Goal: Task Accomplishment & Management: Manage account settings

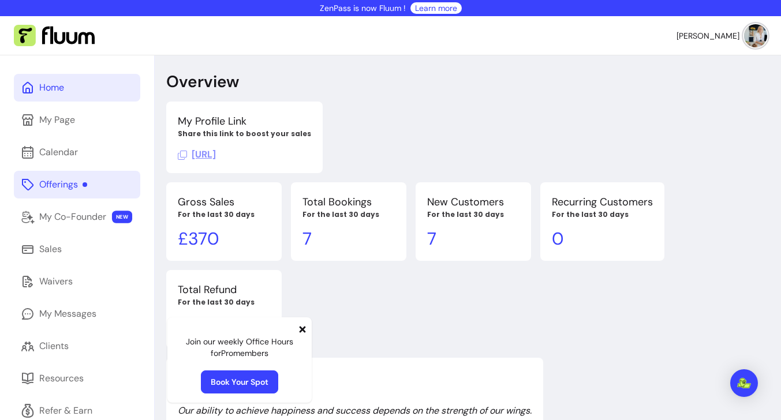
click at [55, 185] on div "Offerings" at bounding box center [63, 185] width 48 height 14
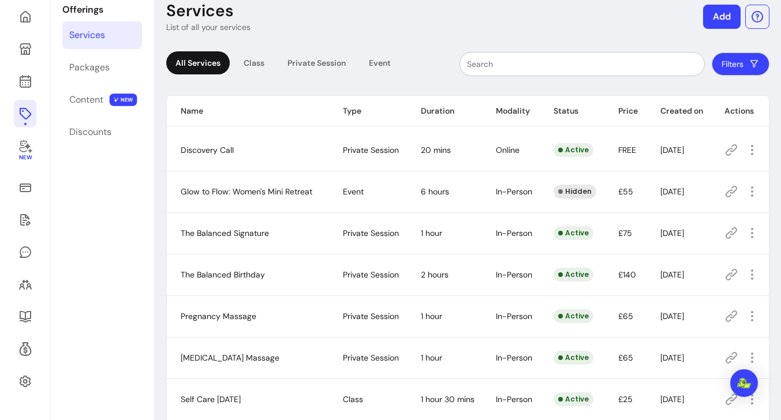
scroll to position [79, 0]
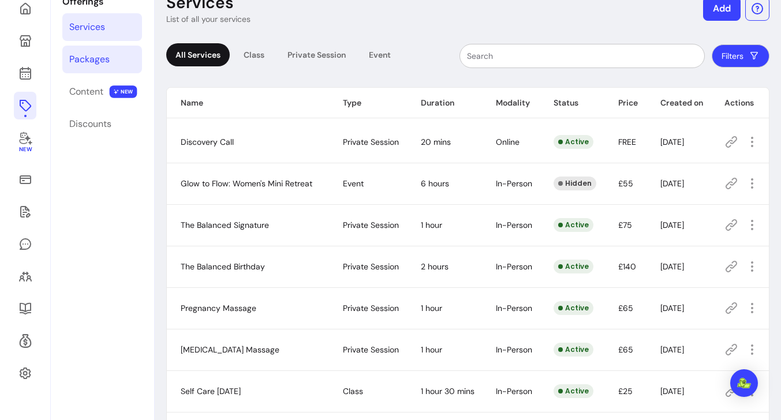
click at [96, 61] on div "Packages" at bounding box center [89, 60] width 40 height 14
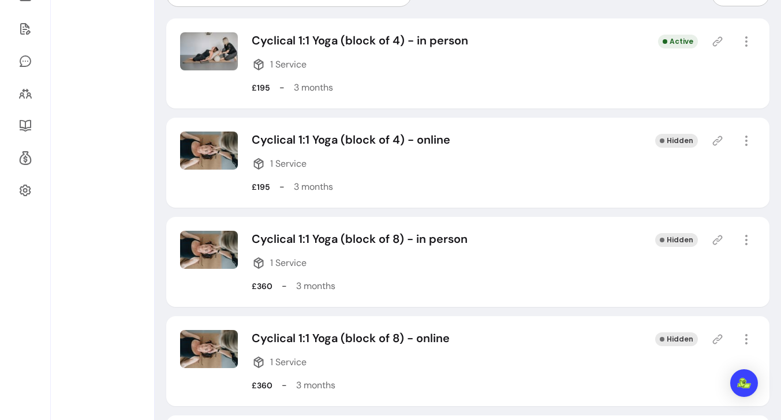
scroll to position [264, 0]
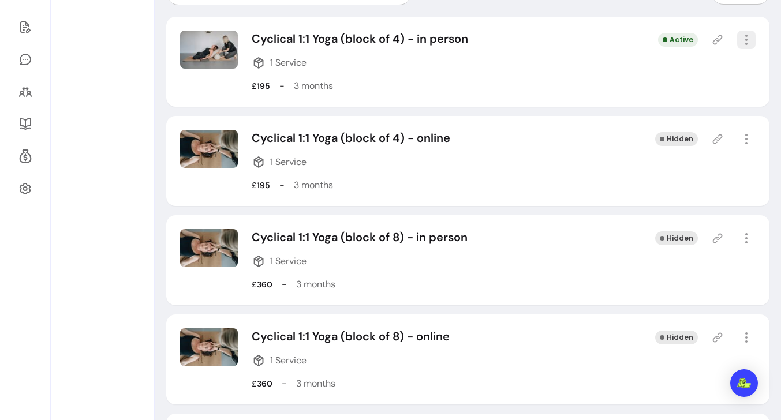
click at [748, 42] on icon "button" at bounding box center [746, 40] width 14 height 14
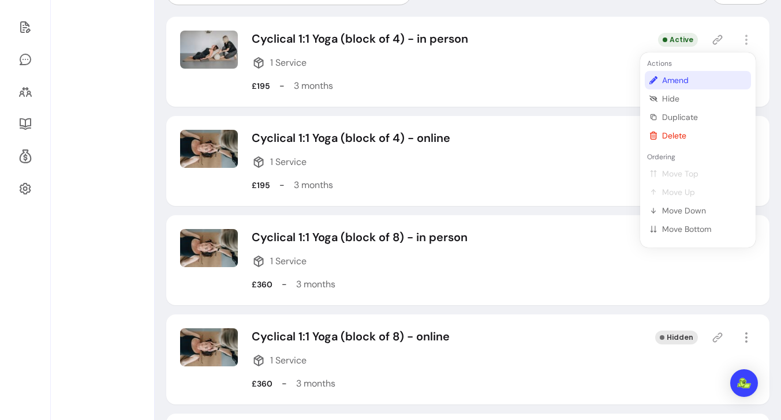
click at [674, 79] on span "Amend" at bounding box center [704, 80] width 84 height 12
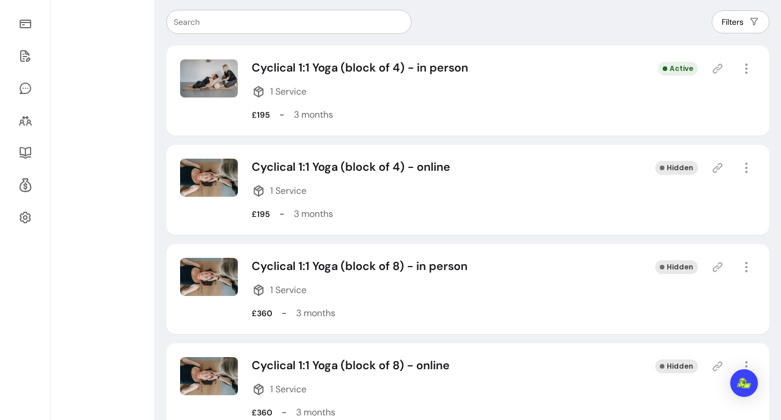
select select "***"
select select "******"
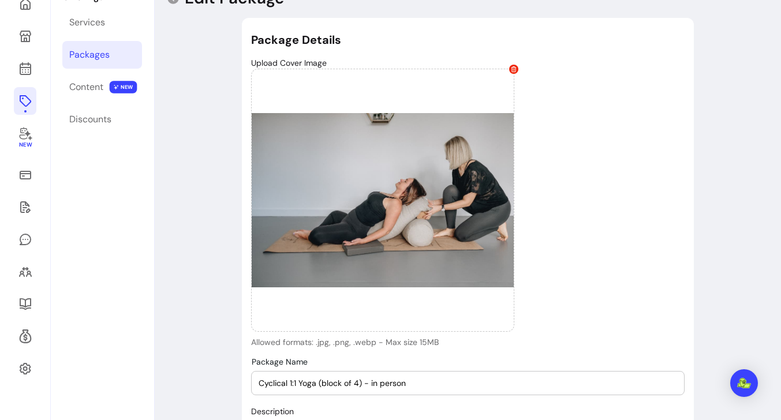
type input "**********"
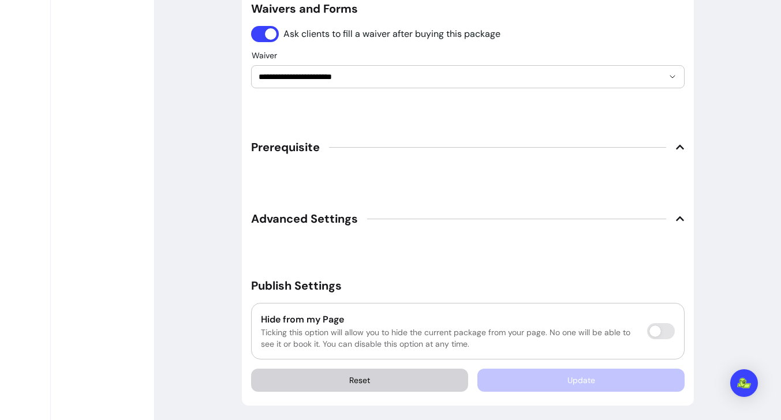
scroll to position [1069, 0]
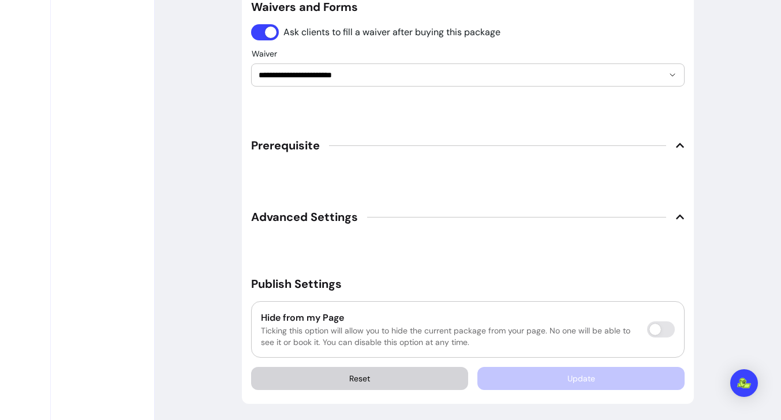
click at [307, 145] on span "Prerequisite" at bounding box center [285, 145] width 69 height 16
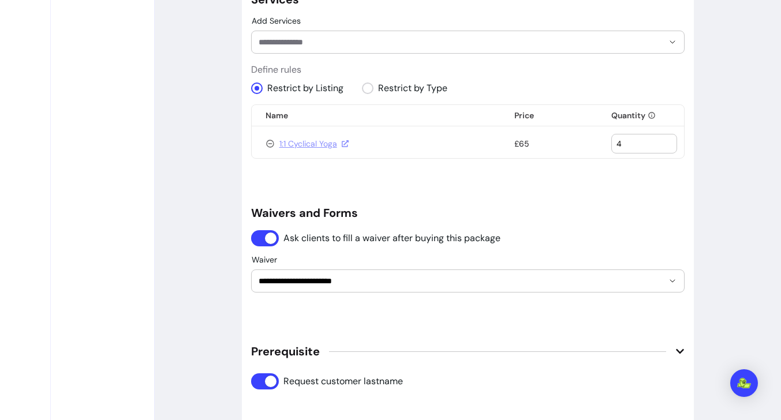
scroll to position [858, 0]
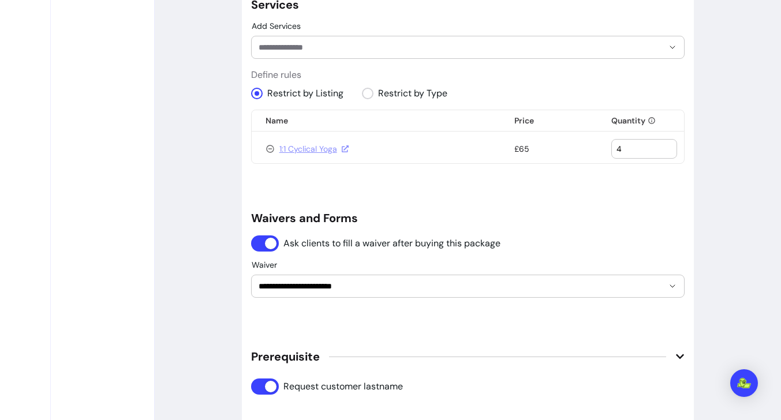
click at [328, 147] on link "1:1 Cyclical Yoga" at bounding box center [313, 149] width 69 height 12
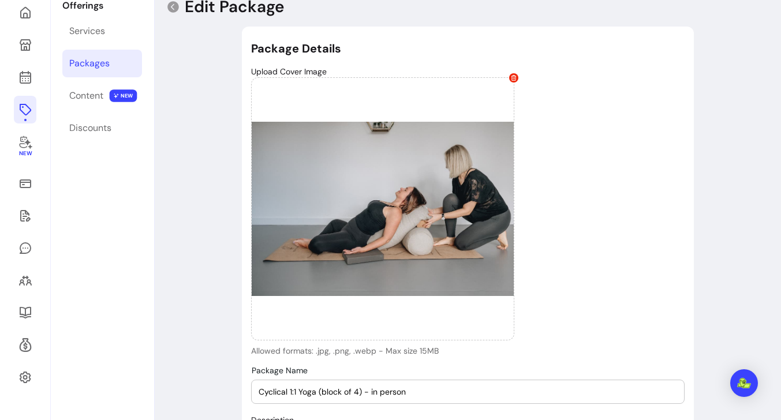
scroll to position [0, 0]
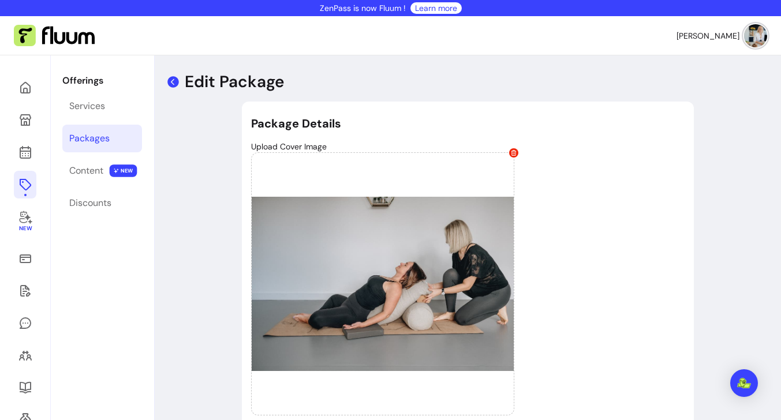
click at [176, 83] on icon at bounding box center [173, 82] width 12 height 12
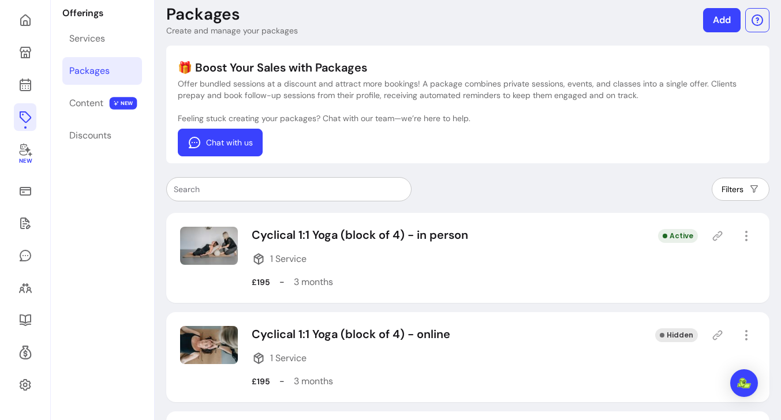
scroll to position [48, 0]
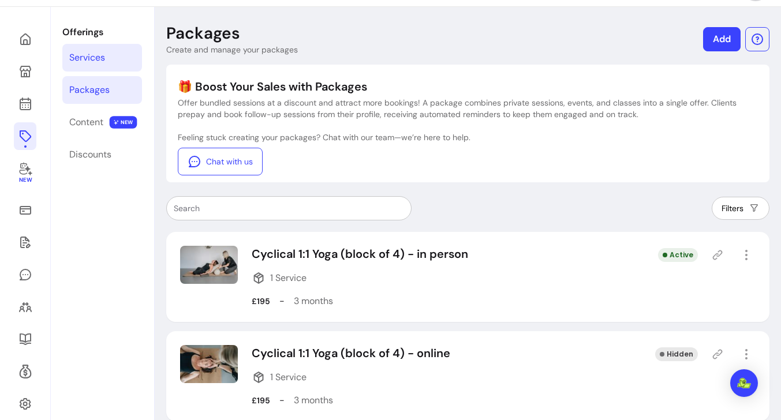
click at [99, 65] on link "Services" at bounding box center [102, 58] width 80 height 28
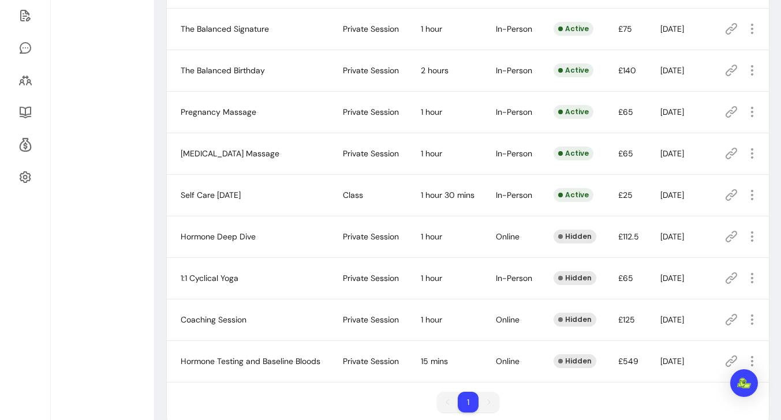
scroll to position [300, 0]
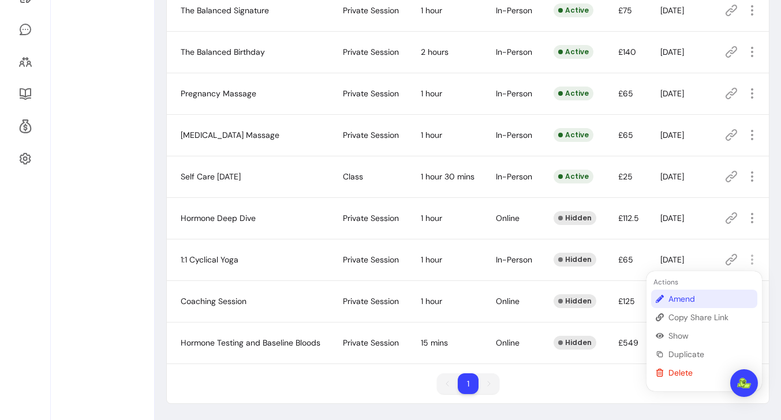
click at [681, 293] on span "Amend" at bounding box center [710, 299] width 84 height 12
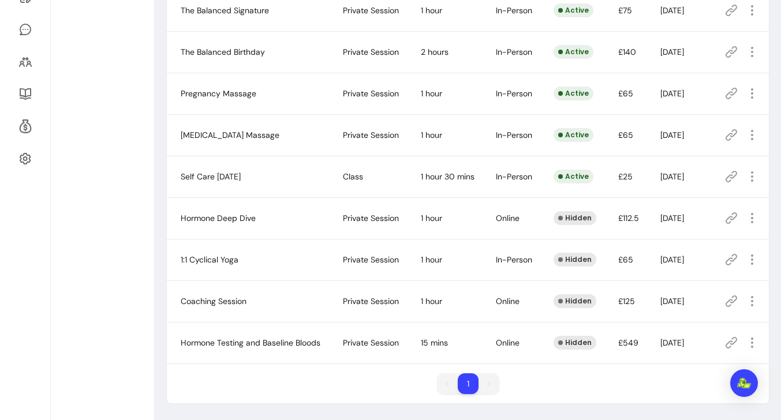
scroll to position [55, 0]
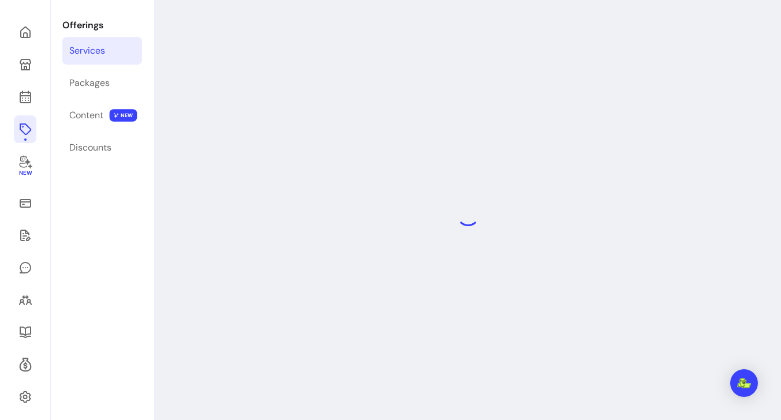
select select "**"
select select "***"
select select "**********"
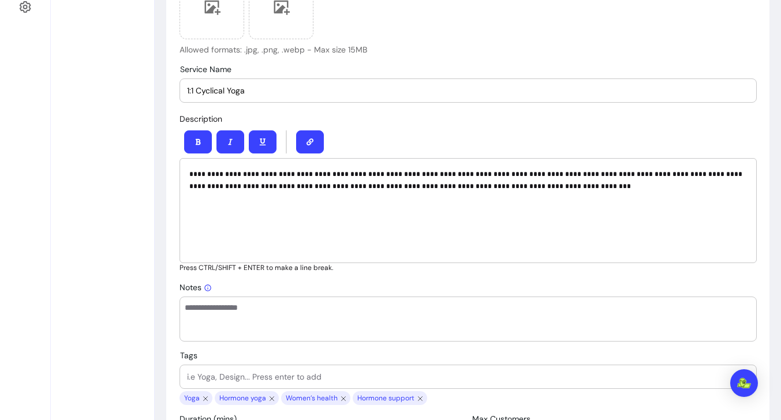
scroll to position [0, 0]
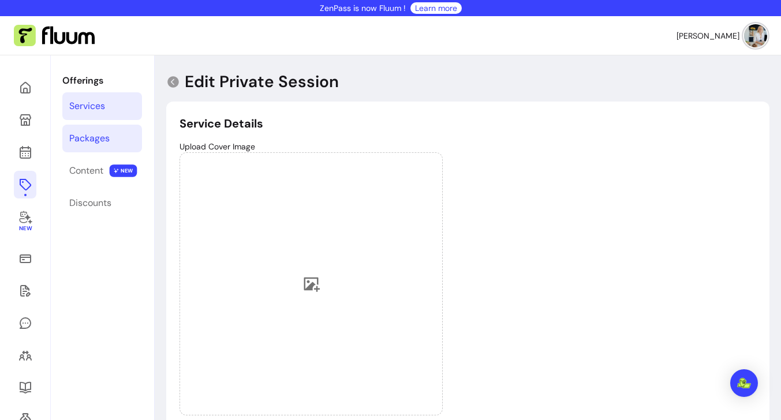
click at [87, 141] on div "Packages" at bounding box center [89, 139] width 40 height 14
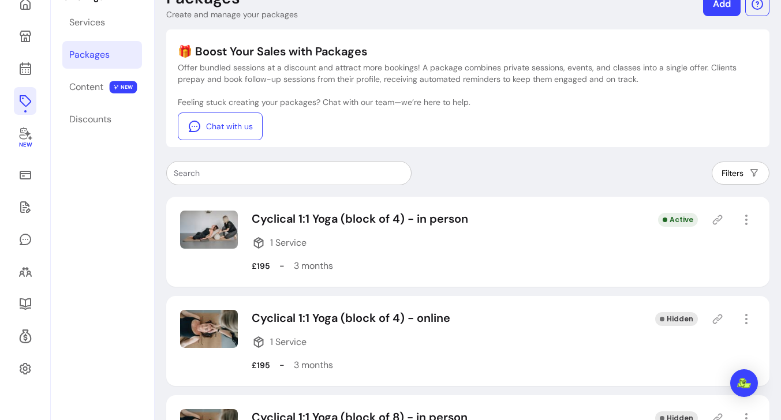
scroll to position [103, 0]
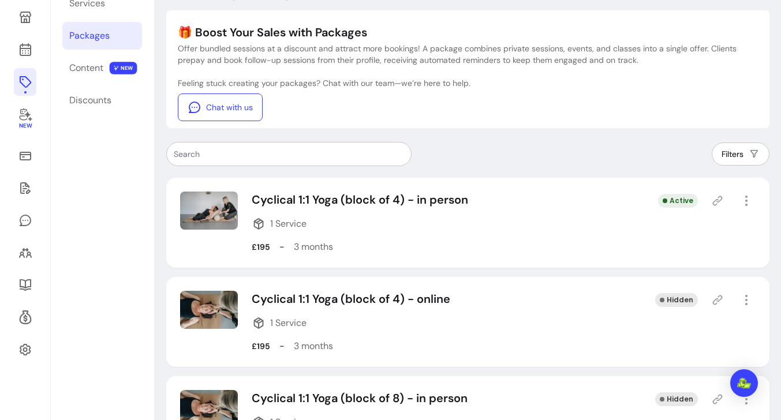
click at [720, 200] on icon at bounding box center [718, 201] width 10 height 10
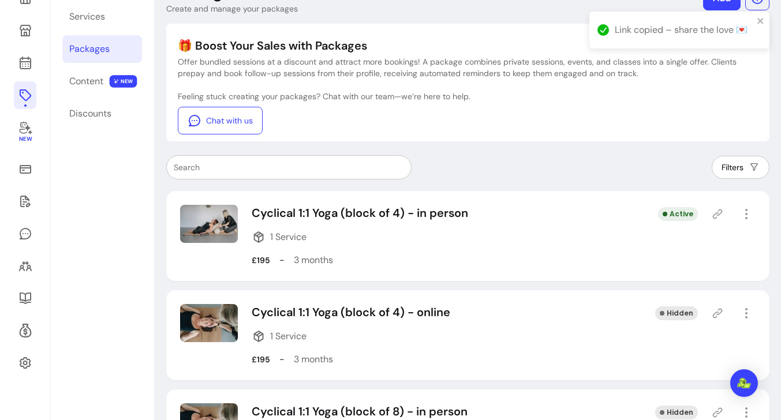
scroll to position [0, 0]
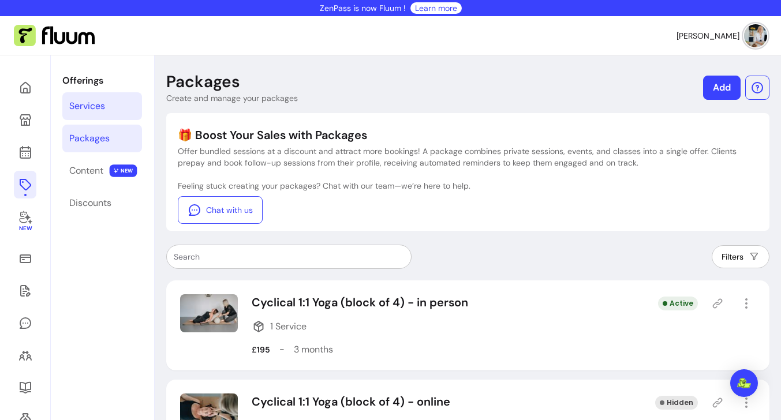
click at [116, 107] on link "Services" at bounding box center [102, 106] width 80 height 28
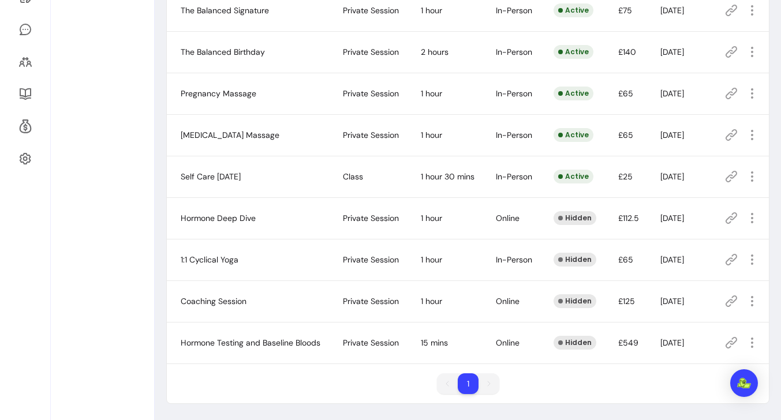
scroll to position [299, 0]
click at [746, 264] on icon "button" at bounding box center [752, 260] width 14 height 14
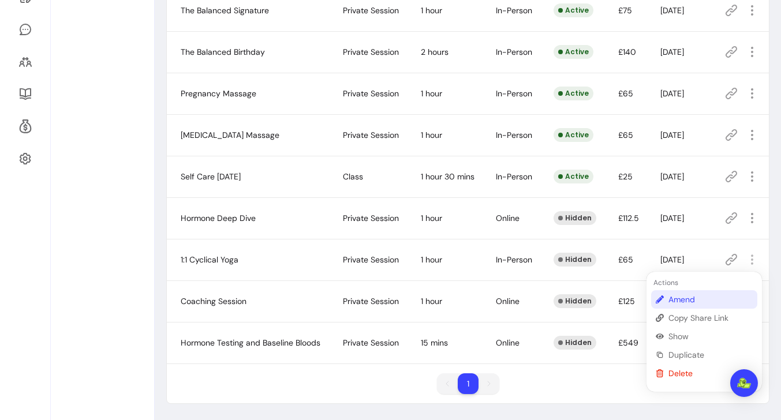
click at [677, 296] on span "Amend" at bounding box center [710, 300] width 84 height 12
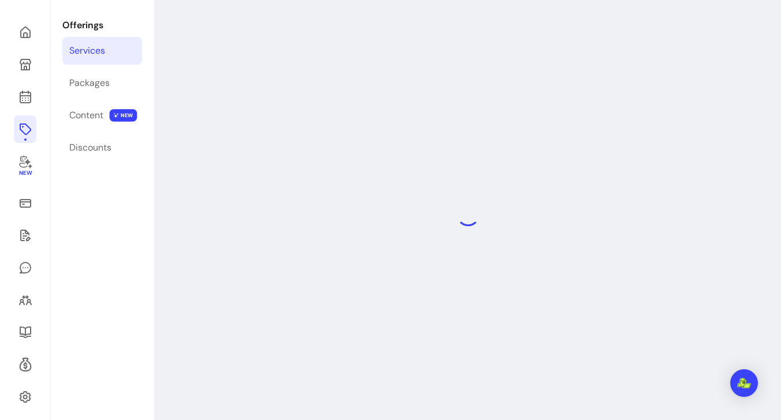
select select "**"
select select "***"
select select "**********"
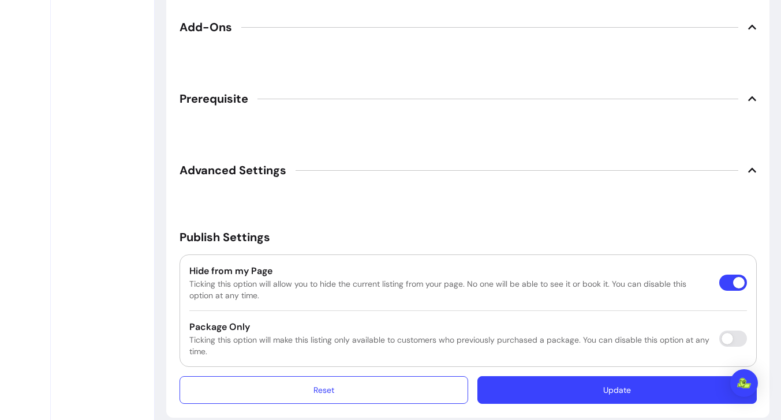
scroll to position [1966, 0]
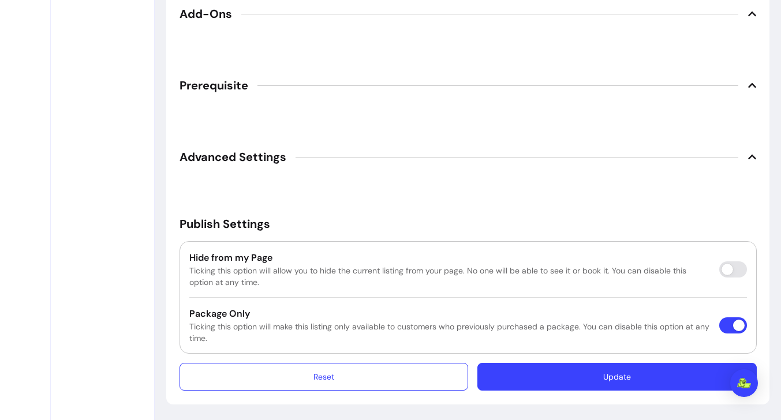
click at [613, 379] on button "Update" at bounding box center [616, 377] width 279 height 28
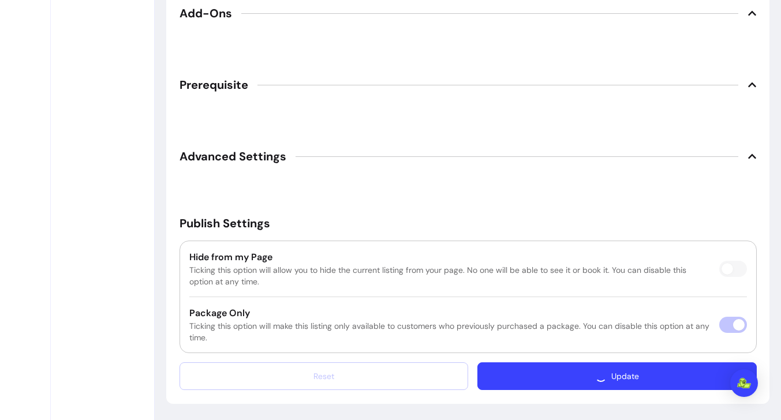
scroll to position [1934, 0]
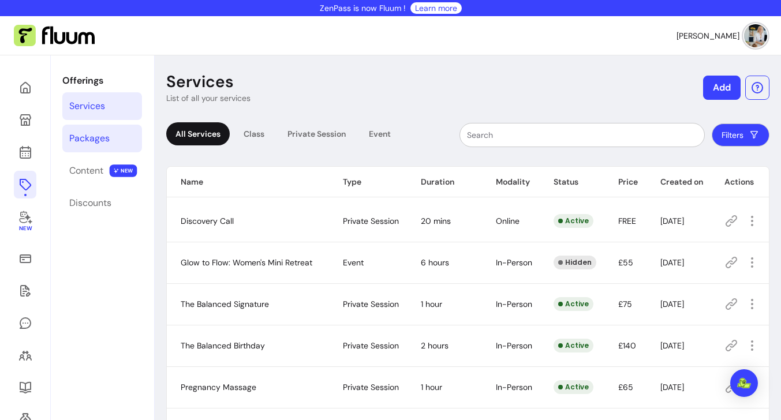
click at [94, 141] on div "Packages" at bounding box center [89, 139] width 40 height 14
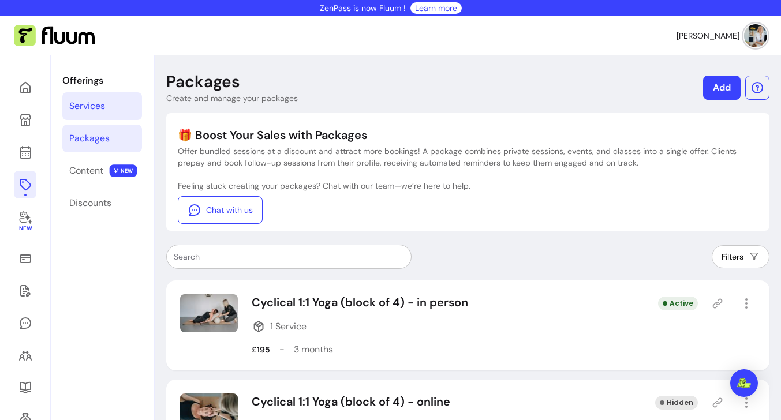
click at [85, 109] on div "Services" at bounding box center [87, 106] width 36 height 14
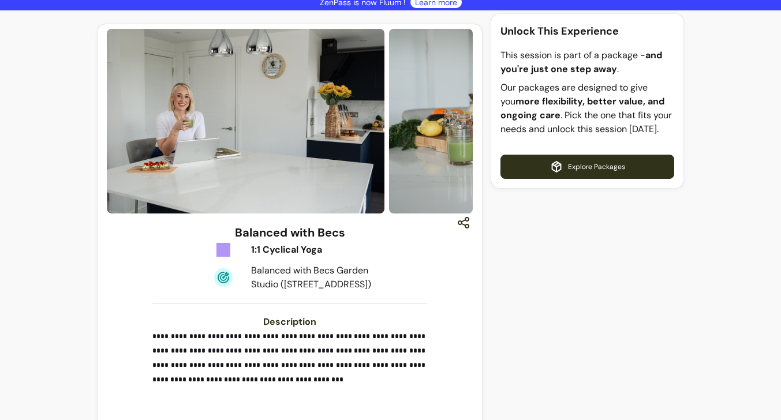
scroll to position [1, 0]
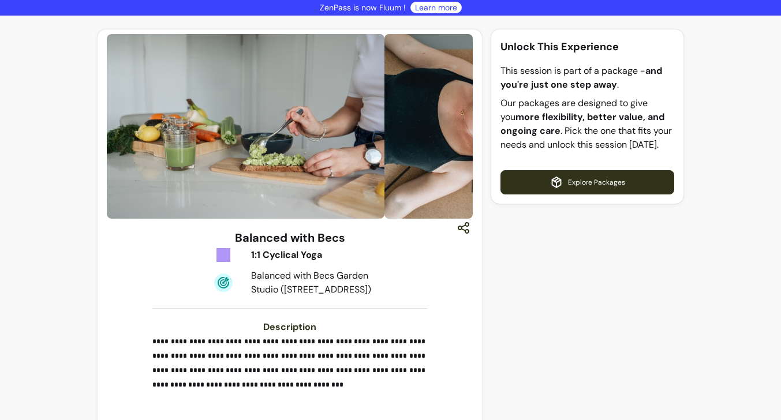
click at [526, 136] on b "more flexibility, better value, and ongoing care" at bounding box center [582, 124] width 164 height 26
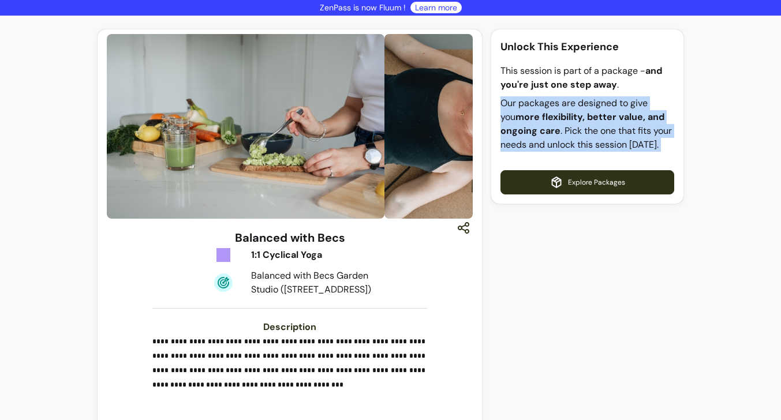
click at [526, 136] on b "more flexibility, better value, and ongoing care" at bounding box center [582, 124] width 164 height 26
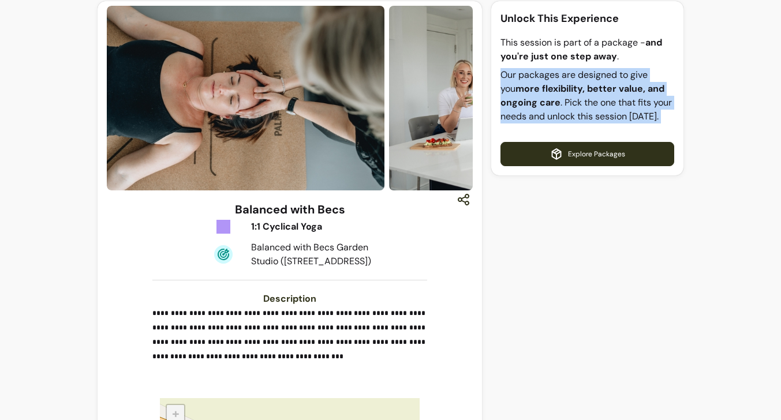
scroll to position [0, 0]
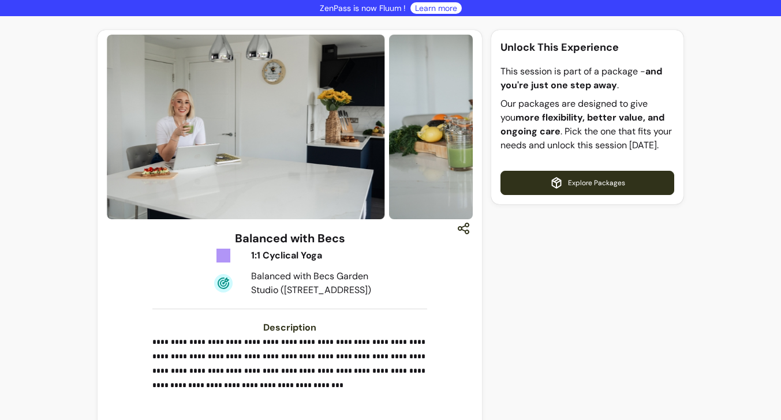
click at [585, 91] on b "and you're just one step away" at bounding box center [581, 78] width 162 height 26
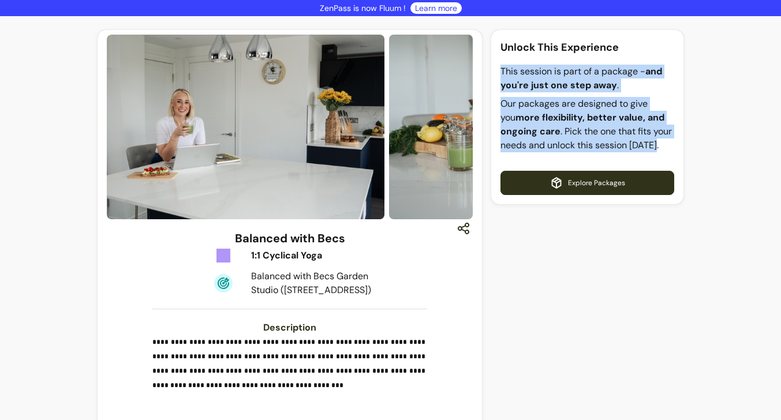
drag, startPoint x: 660, startPoint y: 141, endPoint x: 507, endPoint y: 60, distance: 173.8
click at [506, 60] on div "Unlock This Experience This session is part of a package - and you're just one …" at bounding box center [587, 117] width 192 height 174
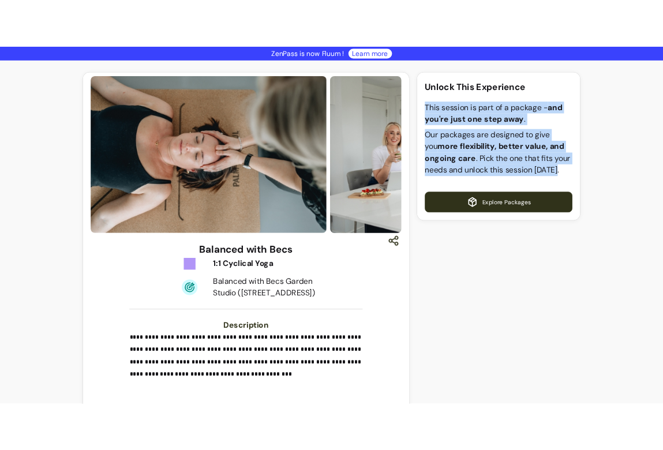
scroll to position [2, 0]
